Goal: Task Accomplishment & Management: Use online tool/utility

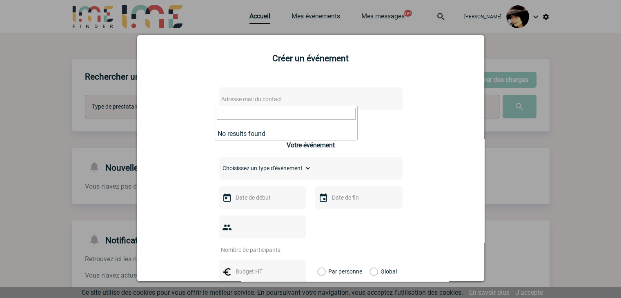
click at [477, 170] on div "Créer un événement Adresse mail du contact Ce contact n'a pas d’entité active d…" at bounding box center [310, 158] width 347 height 246
click at [524, 170] on div at bounding box center [310, 149] width 621 height 298
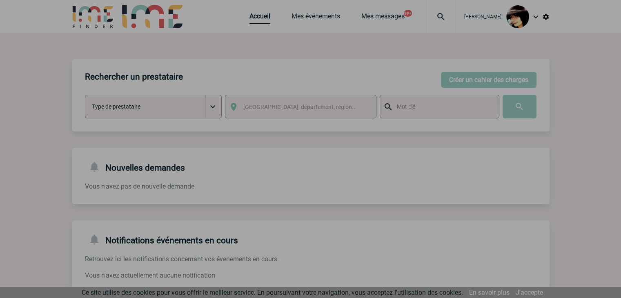
click at [256, 20] on div at bounding box center [310, 149] width 621 height 298
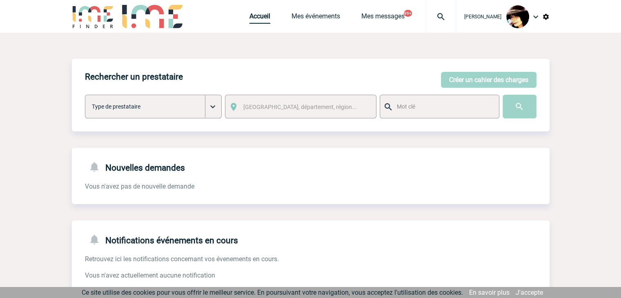
click at [256, 20] on link "Accueil" at bounding box center [260, 17] width 21 height 11
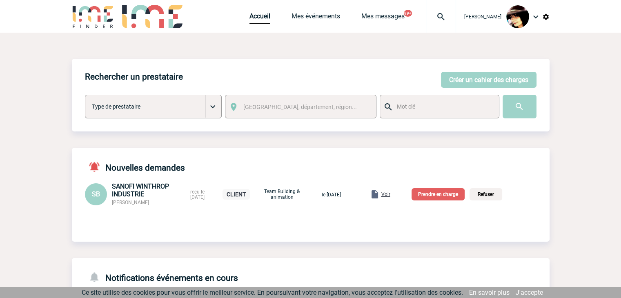
drag, startPoint x: 156, startPoint y: 204, endPoint x: 113, endPoint y: 205, distance: 43.7
click at [113, 205] on div "SANOFI WINTHROP INDUSTRIE Sandrine BELLAND" at bounding box center [149, 194] width 74 height 23
copy span "[PERSON_NAME]"
click at [391, 194] on span "Voir" at bounding box center [386, 195] width 9 height 6
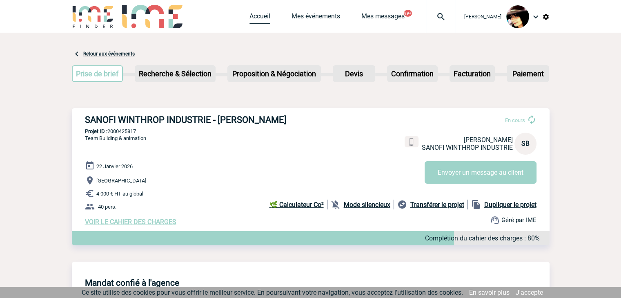
click at [251, 17] on link "Accueil" at bounding box center [260, 17] width 21 height 11
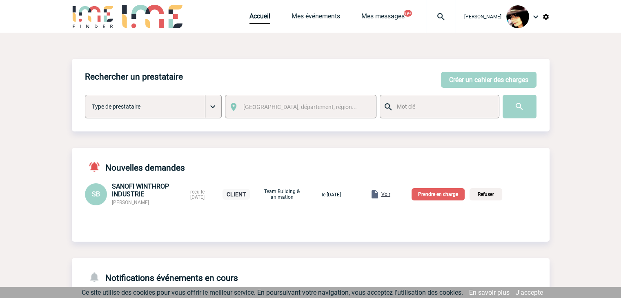
click at [436, 196] on p "Prendre en charge" at bounding box center [438, 194] width 53 height 12
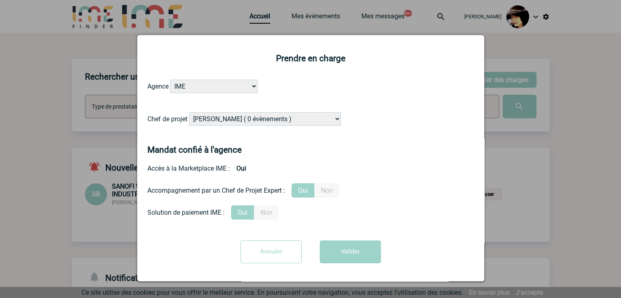
click at [279, 121] on select "Alizée VERLAGUET ( 0 évènements ) Anne-Françoise BONHOMME ( 188 évènements ) An…" at bounding box center [265, 118] width 152 height 13
select select "131347"
click at [189, 113] on select "Alizée VERLAGUET ( 0 évènements ) Anne-Françoise BONHOMME ( 188 évènements ) An…" at bounding box center [265, 118] width 152 height 13
click at [340, 255] on button "Valider" at bounding box center [350, 252] width 61 height 23
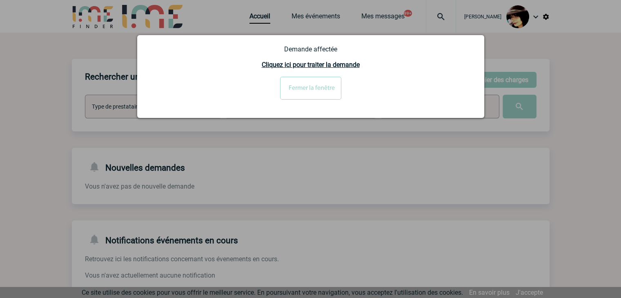
click at [299, 90] on input "Fermer la fenêtre" at bounding box center [310, 88] width 61 height 23
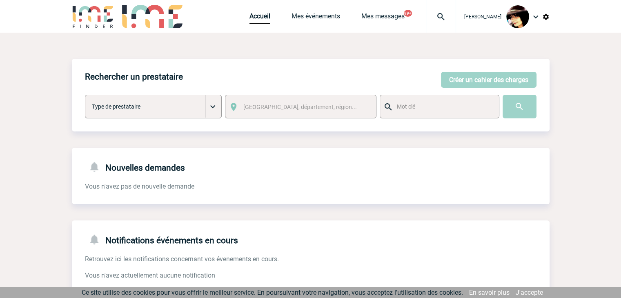
click at [546, 16] on img at bounding box center [546, 16] width 7 height 7
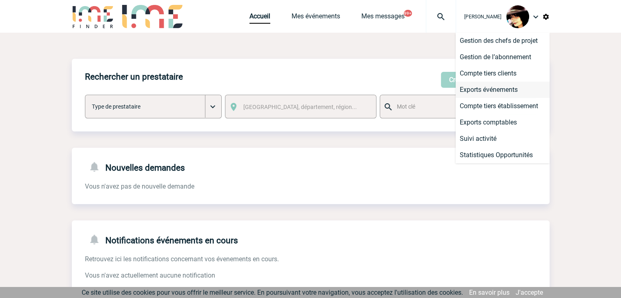
click at [499, 88] on li "Exports événements" at bounding box center [503, 90] width 94 height 16
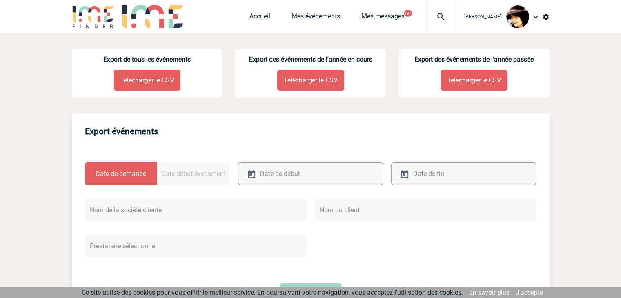
click at [144, 80] on p "Telecharger le CSV" at bounding box center [147, 80] width 67 height 21
